Goal: Check status: Check status

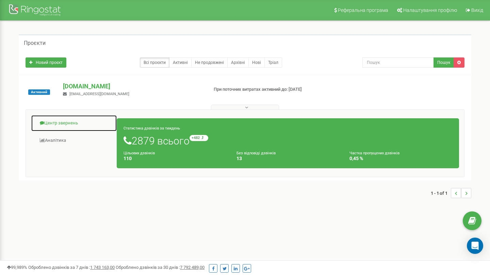
click at [67, 126] on link "Центр звернень" at bounding box center [74, 123] width 86 height 17
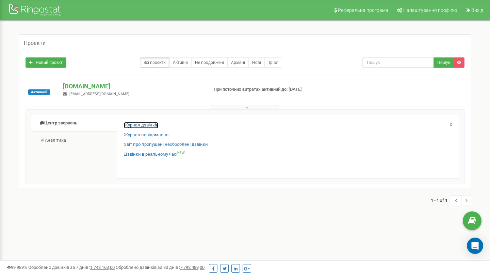
click at [141, 125] on link "Журнал дзвінків" at bounding box center [141, 125] width 34 height 6
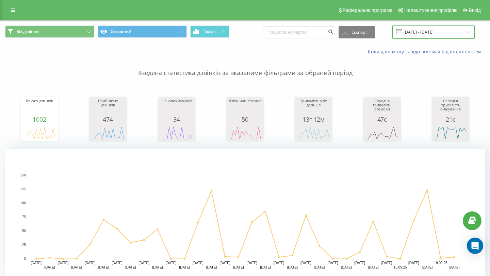
click at [458, 32] on input "[DATE] - [DATE]" at bounding box center [433, 32] width 82 height 13
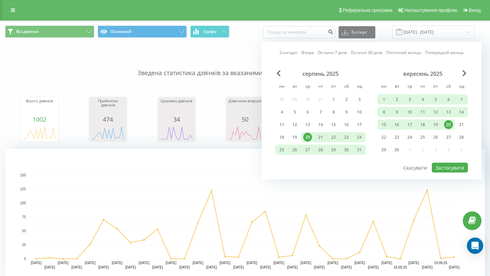
click at [451, 125] on div "20" at bounding box center [448, 124] width 9 height 9
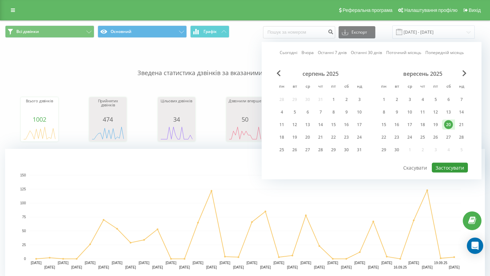
click at [455, 166] on button "Застосувати" at bounding box center [450, 168] width 36 height 10
type input "[DATE] - [DATE]"
